Goal: Task Accomplishment & Management: Manage account settings

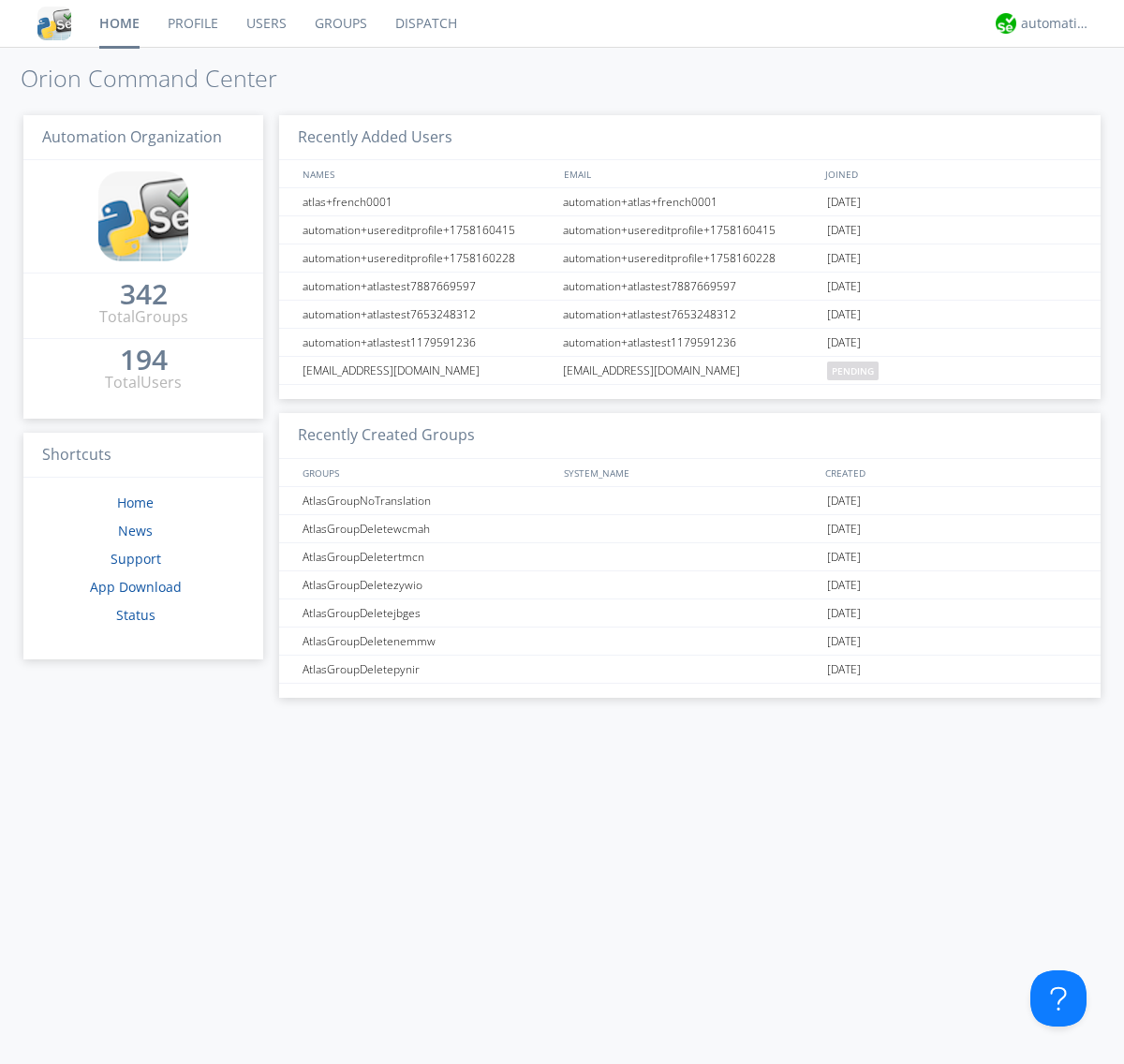
click at [265, 23] on link "Users" at bounding box center [266, 23] width 68 height 47
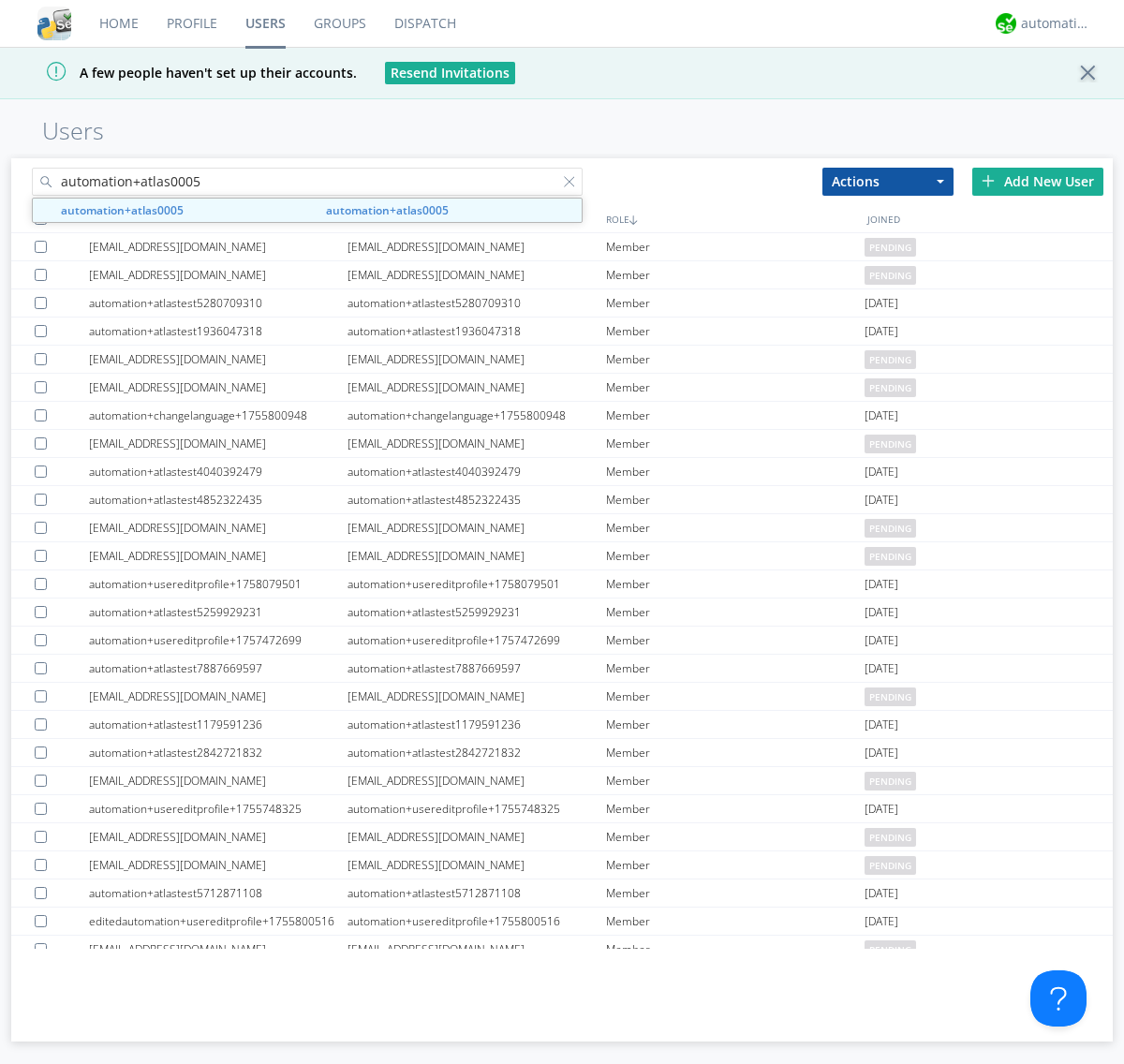
type input "automation+atlas0005"
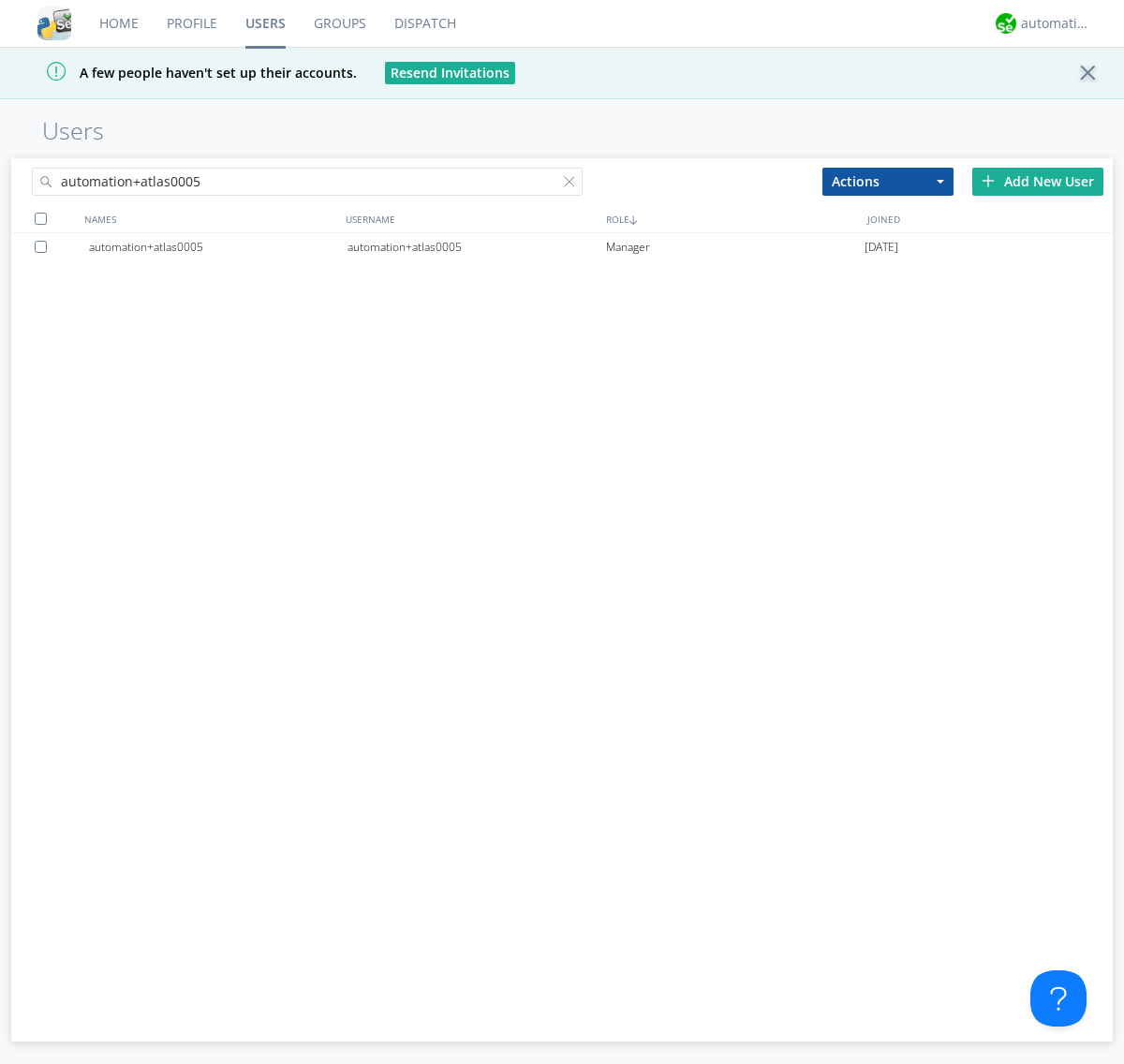
click at [476, 247] on div "automation+atlas0005" at bounding box center [477, 247] width 258 height 28
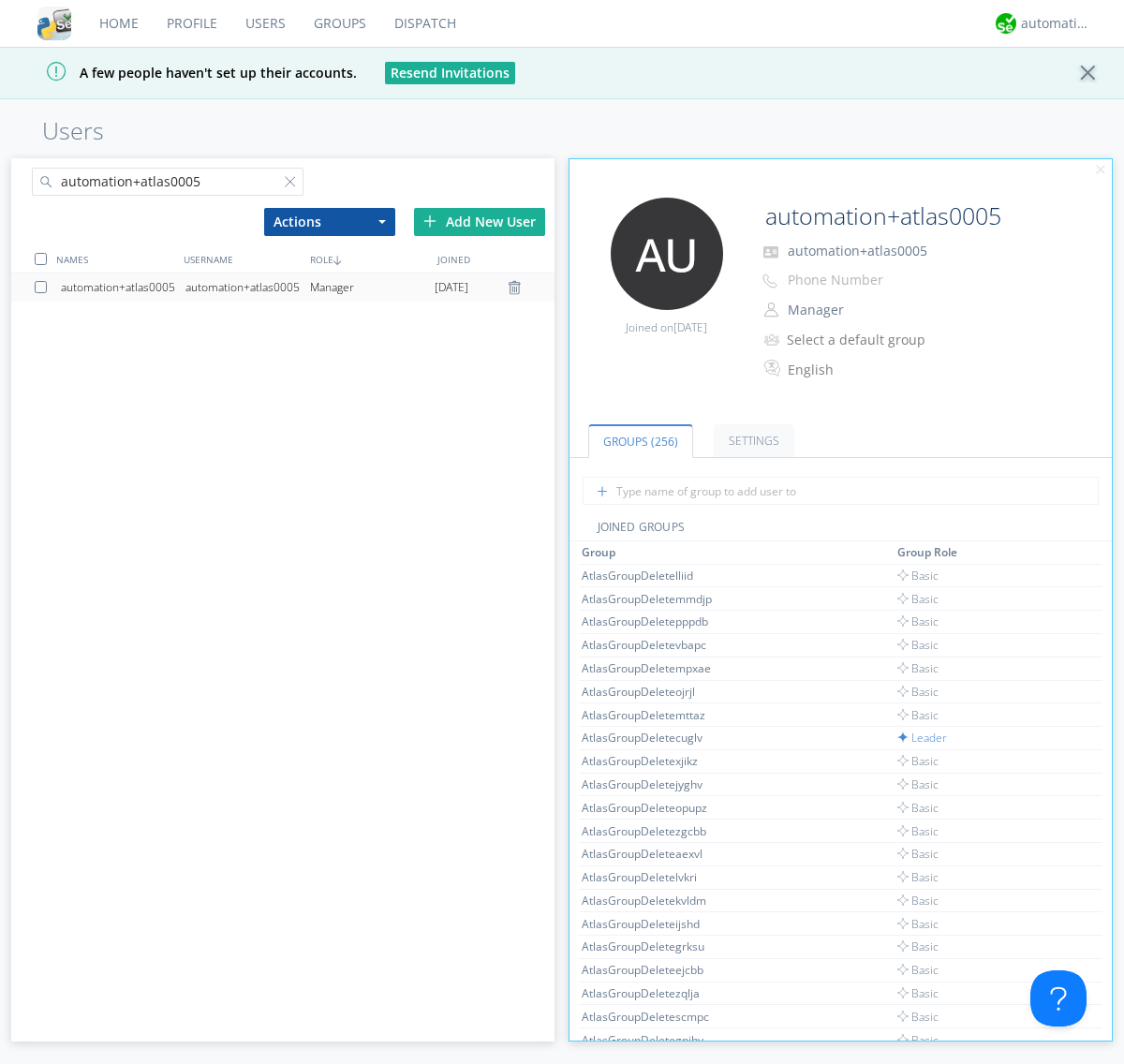
click at [751, 441] on link "Settings" at bounding box center [753, 441] width 81 height 33
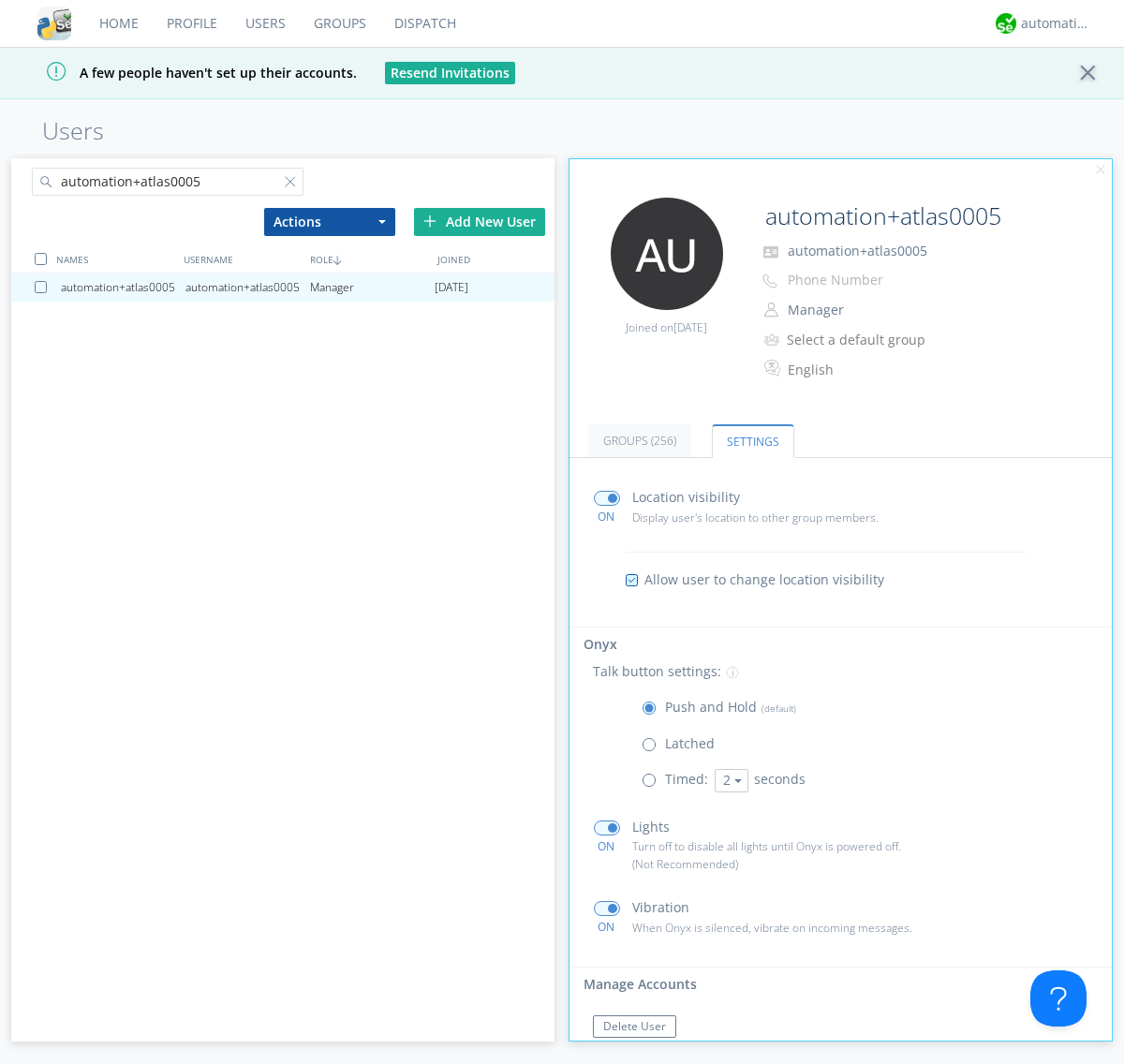
click at [653, 748] on span at bounding box center [653, 748] width 23 height 23
click at [0, 0] on input "radio" at bounding box center [0, 0] width 0 height 0
click at [653, 712] on span at bounding box center [653, 713] width 23 height 23
click at [0, 0] on input "radio" at bounding box center [0, 0] width 0 height 0
click at [1051, 23] on div "automation+atlas" at bounding box center [1056, 22] width 70 height 18
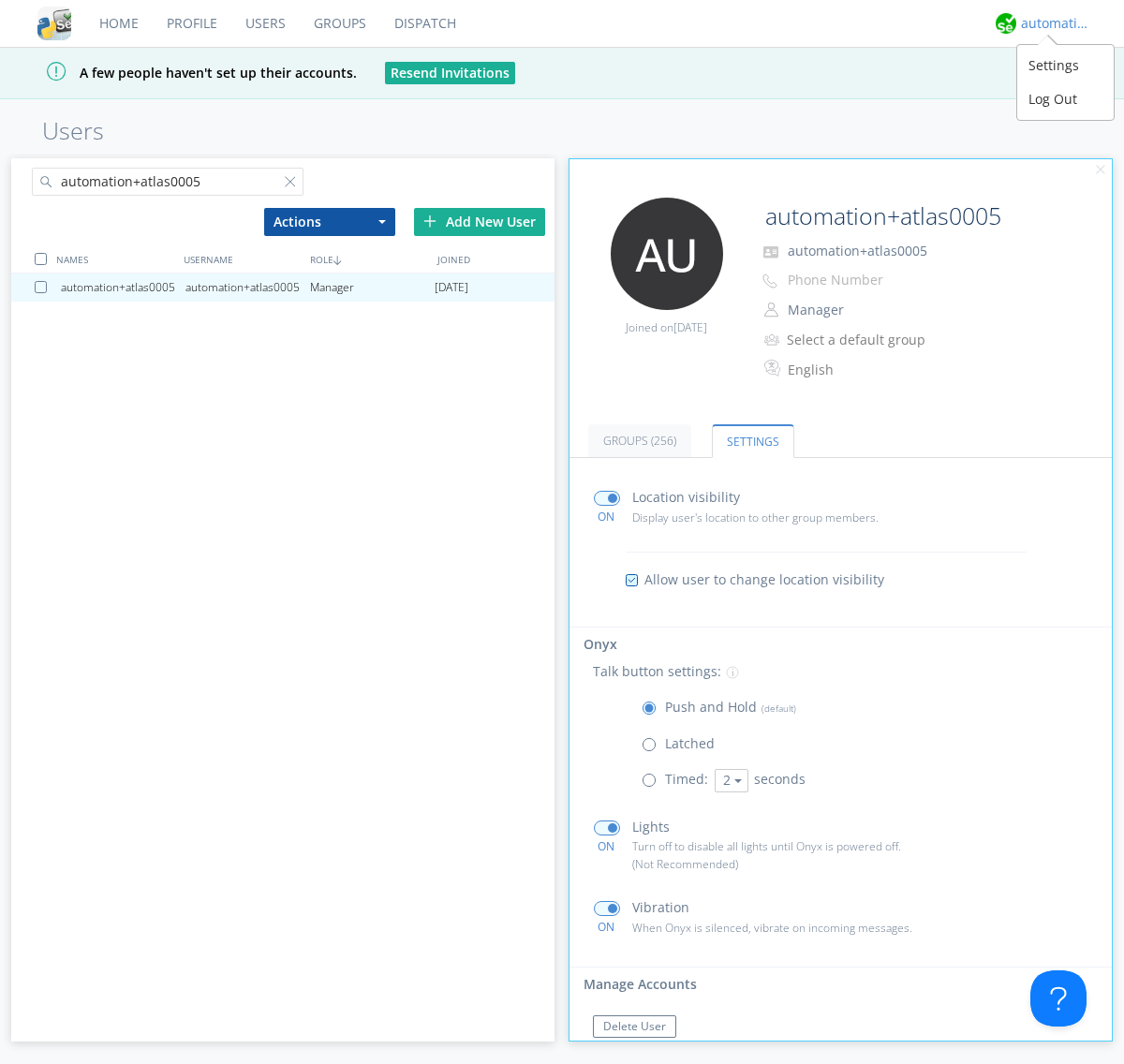
click at [1065, 98] on div "Log Out" at bounding box center [1065, 99] width 96 height 34
